Goal: Information Seeking & Learning: Compare options

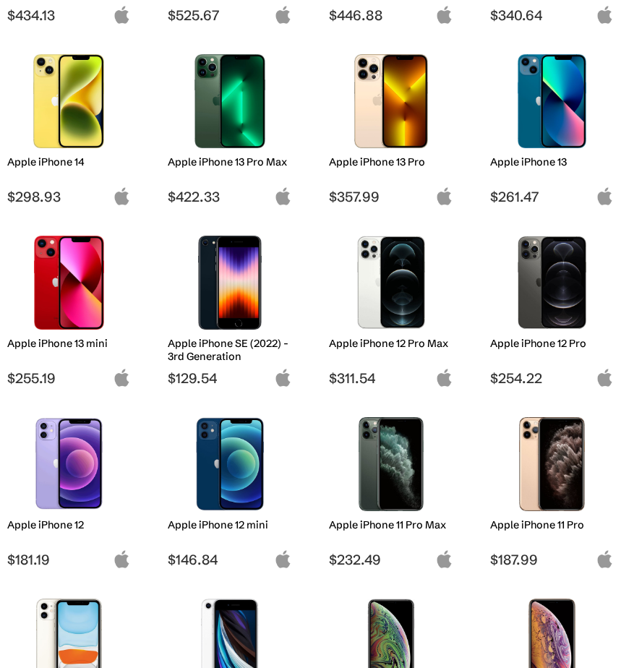
scroll to position [614, 0]
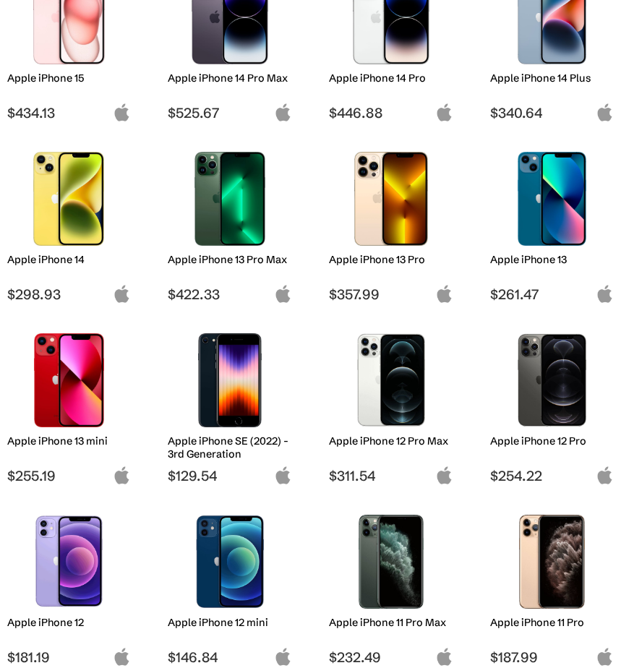
click at [82, 210] on img at bounding box center [69, 199] width 103 height 94
click at [56, 258] on h2 "Apple iPhone 14" at bounding box center [69, 259] width 124 height 13
click at [124, 303] on img at bounding box center [122, 294] width 18 height 18
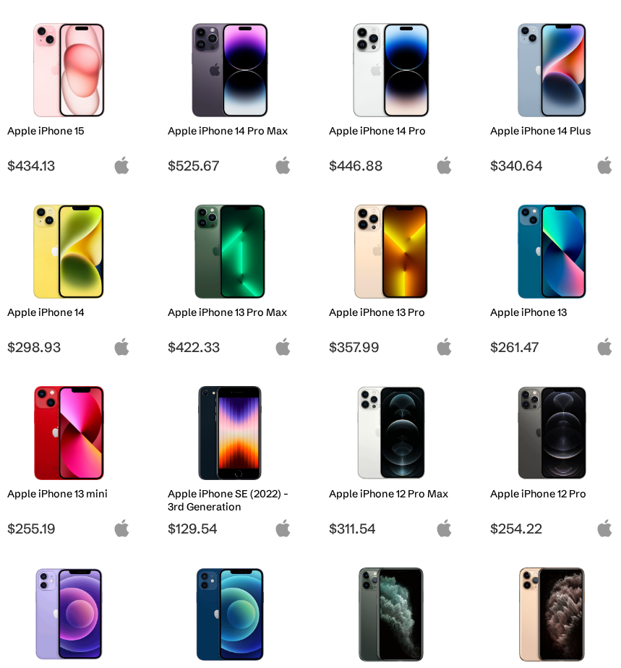
click at [61, 348] on span "$298.93" at bounding box center [69, 346] width 124 height 17
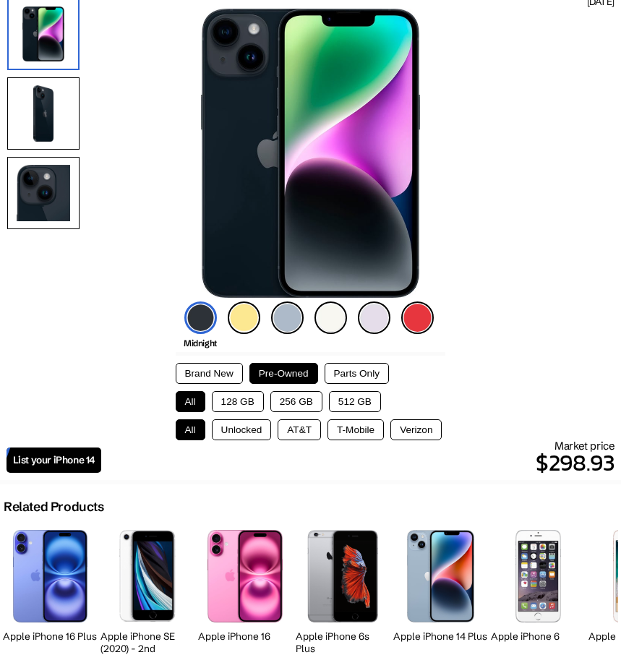
scroll to position [147, 0]
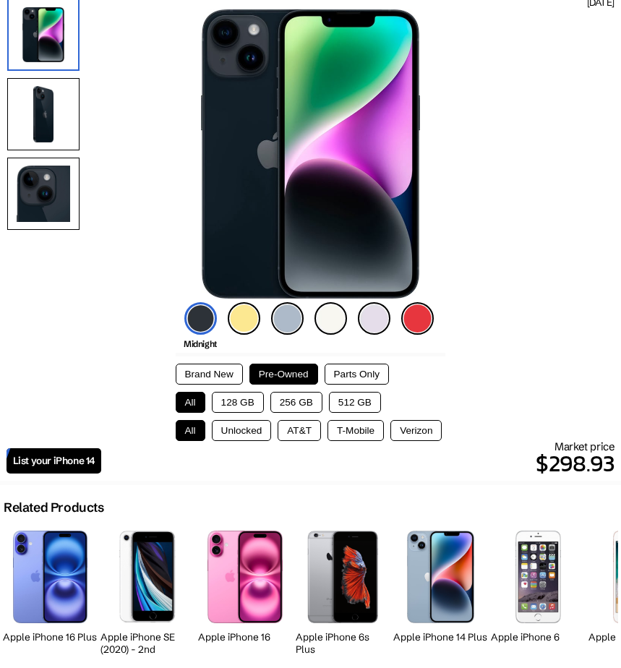
click at [281, 401] on button "256 GB" at bounding box center [296, 402] width 52 height 21
click at [255, 428] on button "Unlocked" at bounding box center [242, 430] width 60 height 21
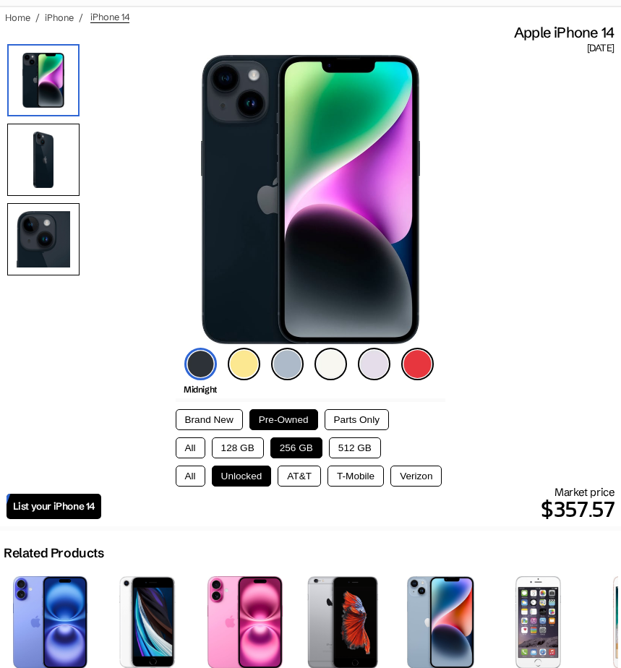
scroll to position [59, 0]
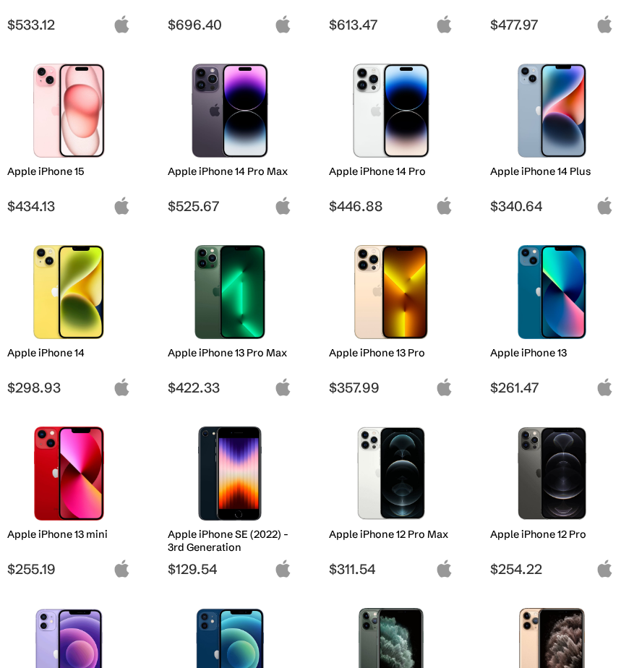
scroll to position [515, 0]
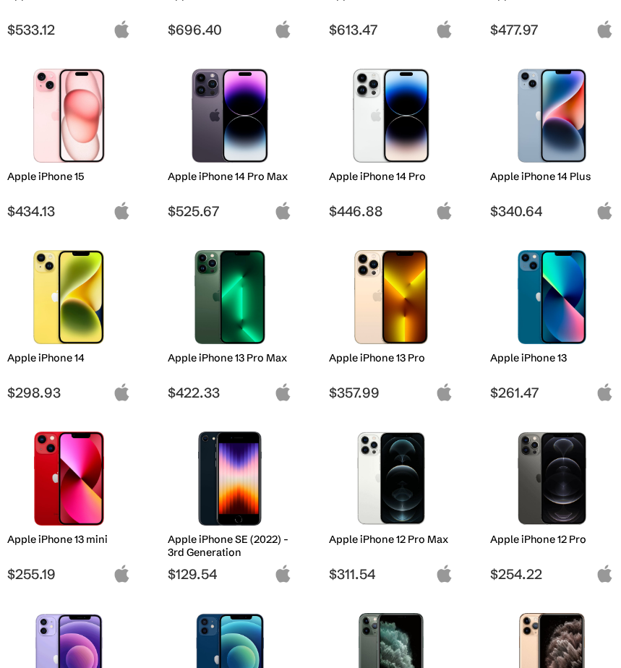
click at [546, 363] on h2 "Apple iPhone 13" at bounding box center [552, 357] width 124 height 13
click at [541, 353] on h2 "Apple iPhone 13" at bounding box center [552, 357] width 124 height 13
click at [522, 391] on span "$261.47" at bounding box center [552, 392] width 124 height 17
click at [527, 346] on div at bounding box center [552, 297] width 103 height 108
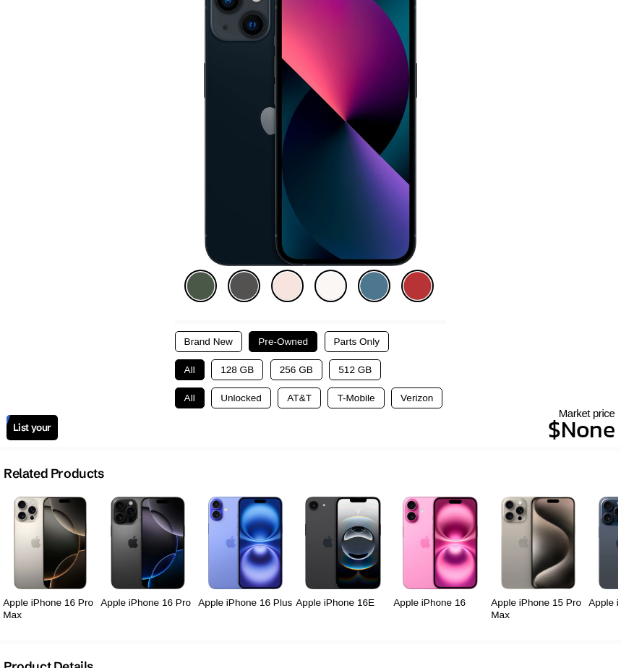
scroll to position [180, 0]
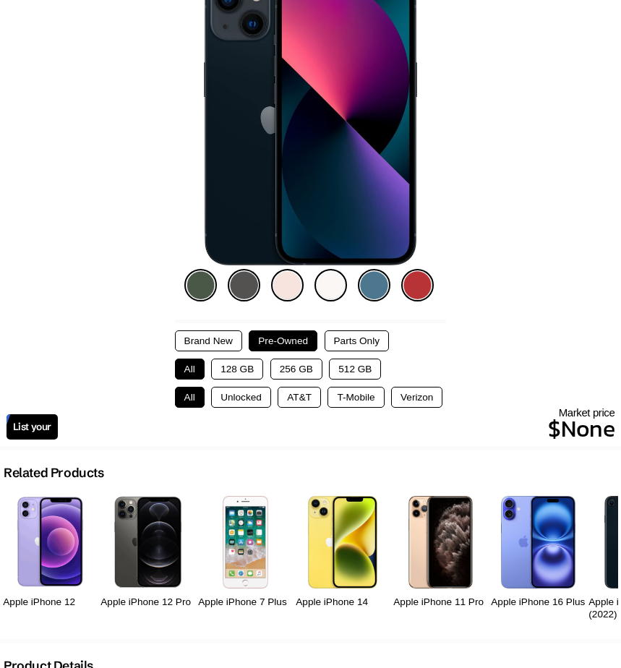
click at [233, 363] on button "128 GB" at bounding box center [237, 368] width 52 height 21
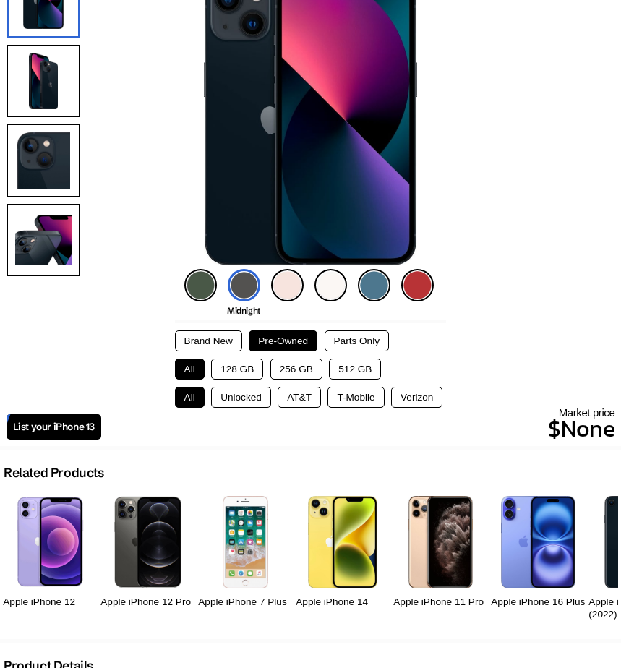
click at [233, 398] on button "Unlocked" at bounding box center [241, 397] width 60 height 21
click at [233, 366] on button "128 GB" at bounding box center [237, 368] width 52 height 21
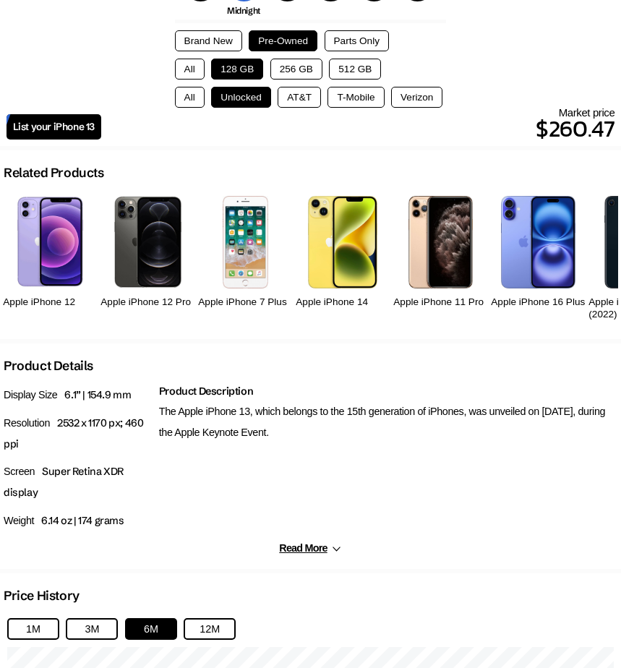
scroll to position [464, 0]
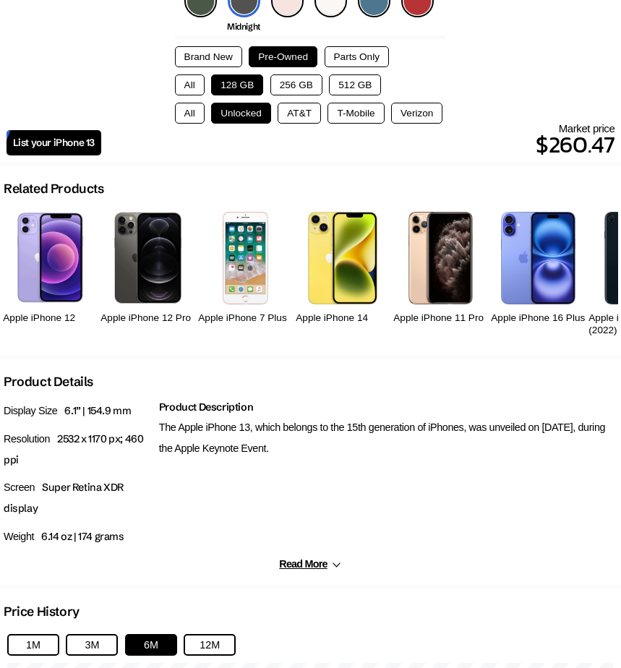
click at [311, 560] on button "Read More" at bounding box center [310, 564] width 62 height 12
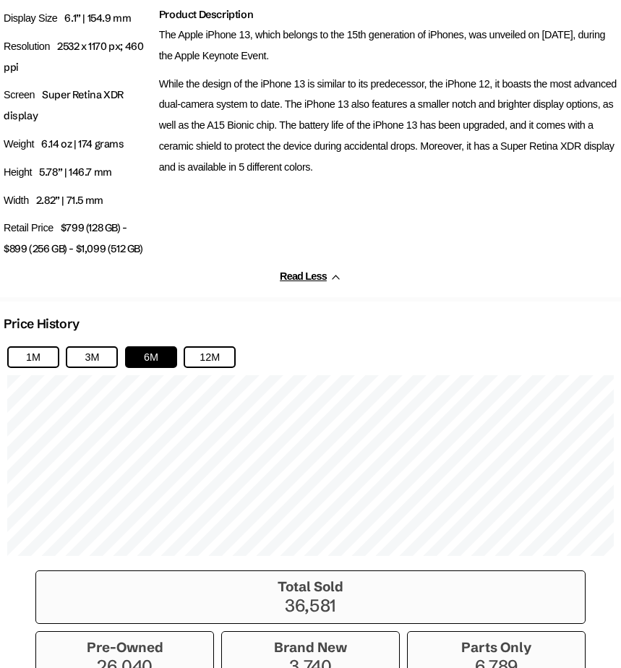
scroll to position [856, 0]
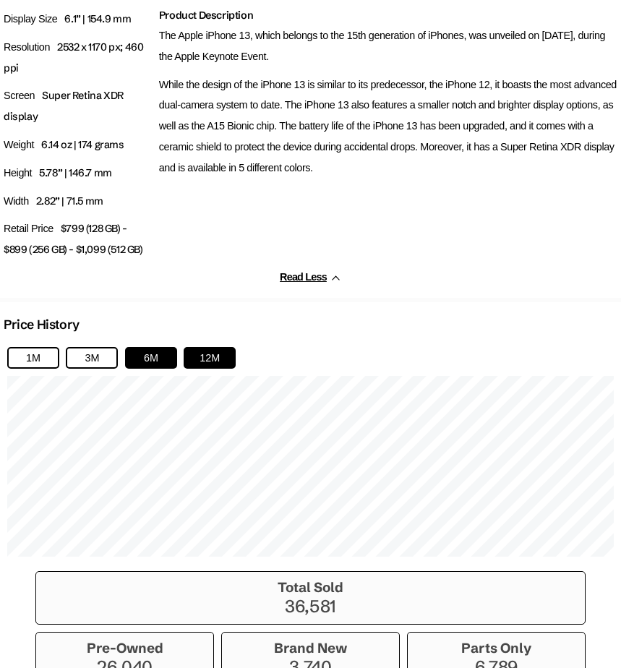
click at [194, 354] on button "12M" at bounding box center [210, 358] width 52 height 22
click at [43, 356] on button "1M" at bounding box center [33, 358] width 52 height 22
click at [90, 358] on button "3M" at bounding box center [92, 358] width 52 height 22
click at [134, 355] on button "6M" at bounding box center [151, 358] width 52 height 22
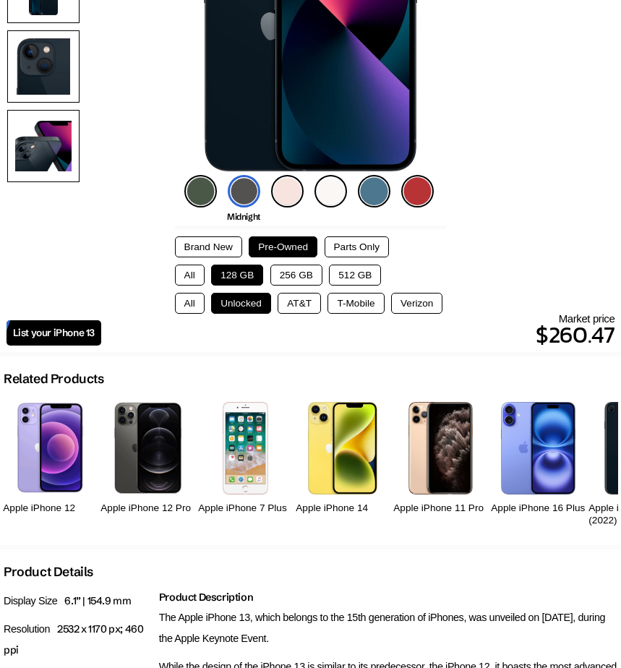
scroll to position [299, 0]
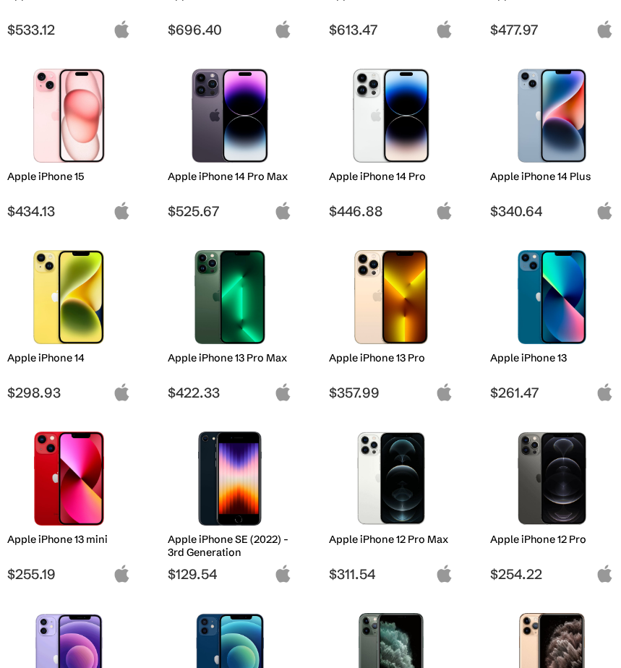
click at [57, 354] on h2 "Apple iPhone 14" at bounding box center [69, 357] width 124 height 13
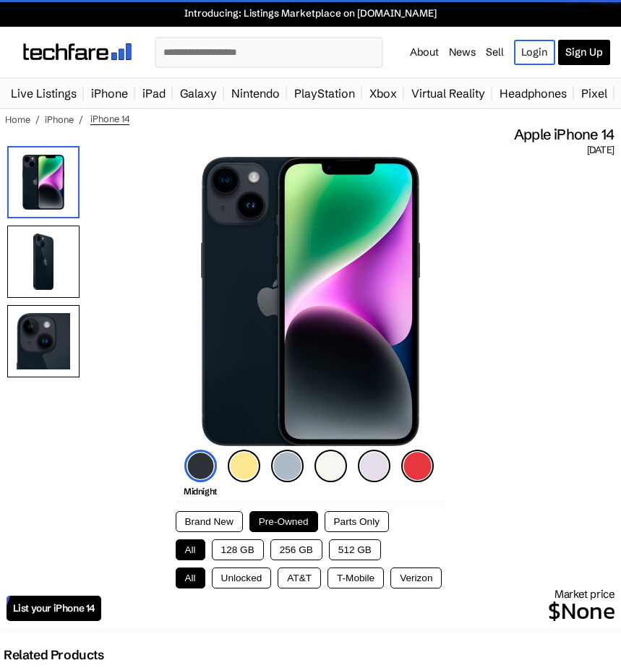
click at [295, 559] on button "256 GB" at bounding box center [296, 549] width 52 height 21
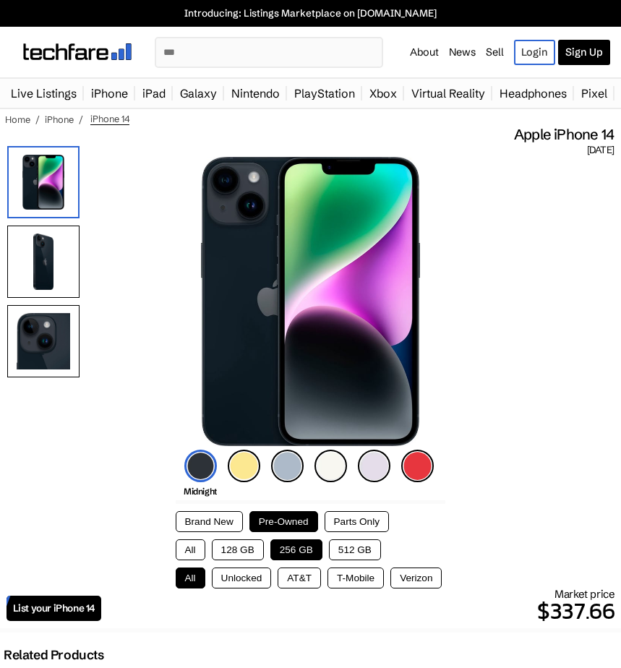
click at [254, 573] on button "Unlocked" at bounding box center [242, 577] width 60 height 21
